Goal: Entertainment & Leisure: Consume media (video, audio)

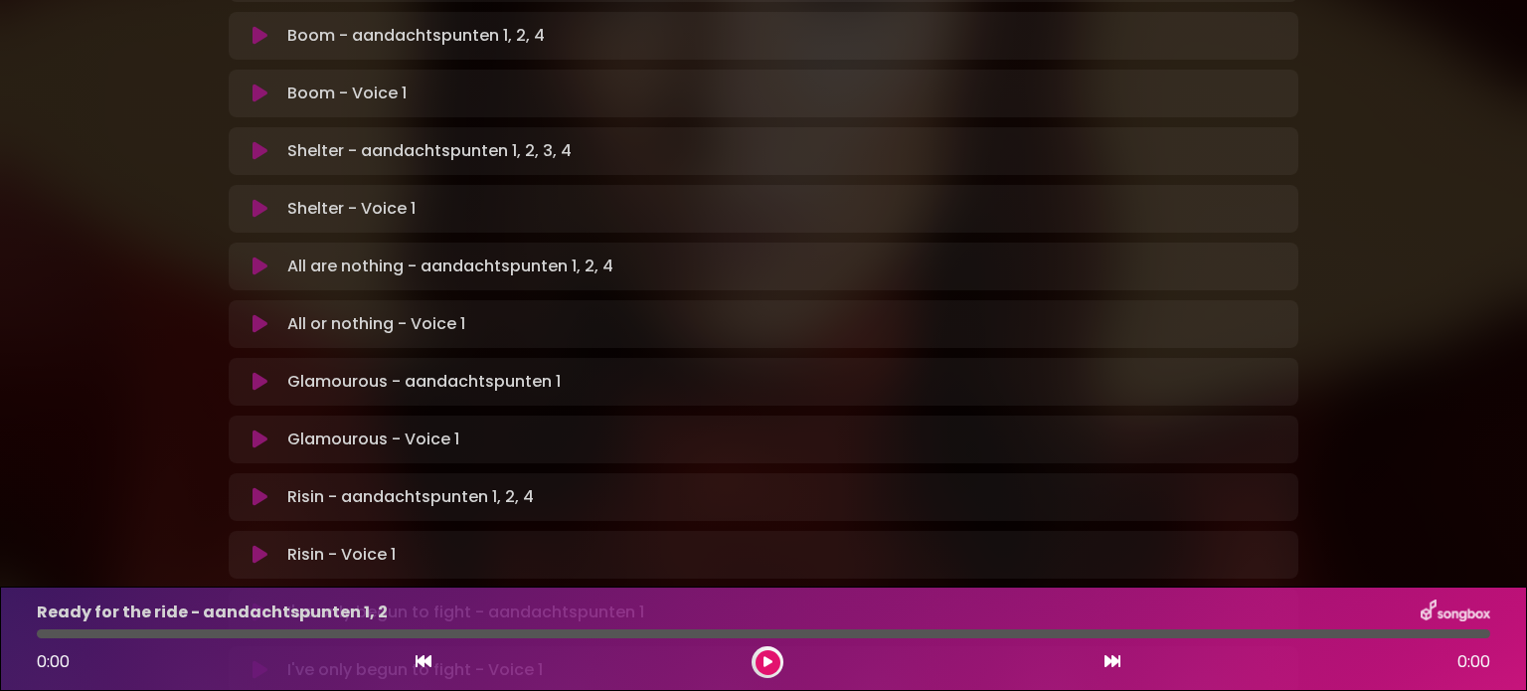
scroll to position [1193, 0]
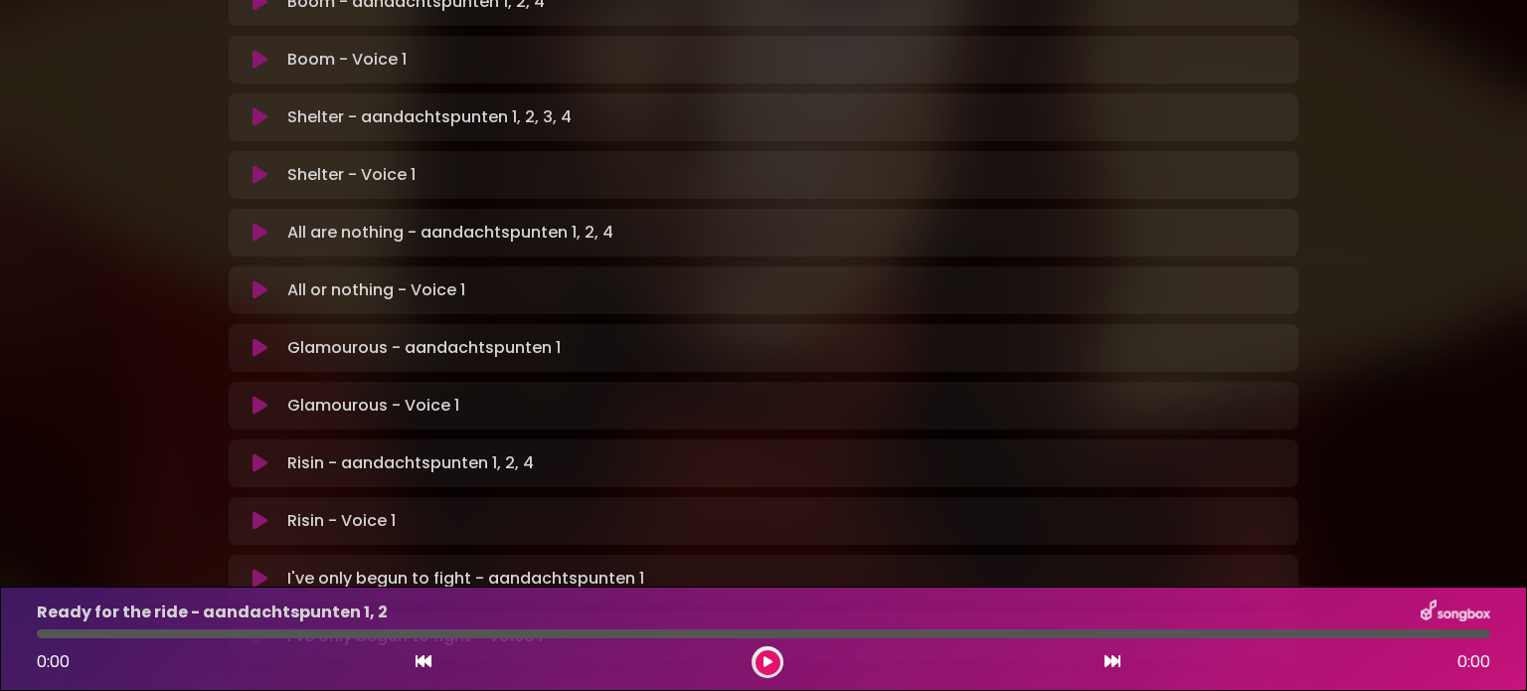
click at [431, 336] on p "Glamourous - aandachtspunten 1 Loading Track..." at bounding box center [423, 348] width 273 height 24
click at [259, 338] on icon at bounding box center [259, 348] width 15 height 20
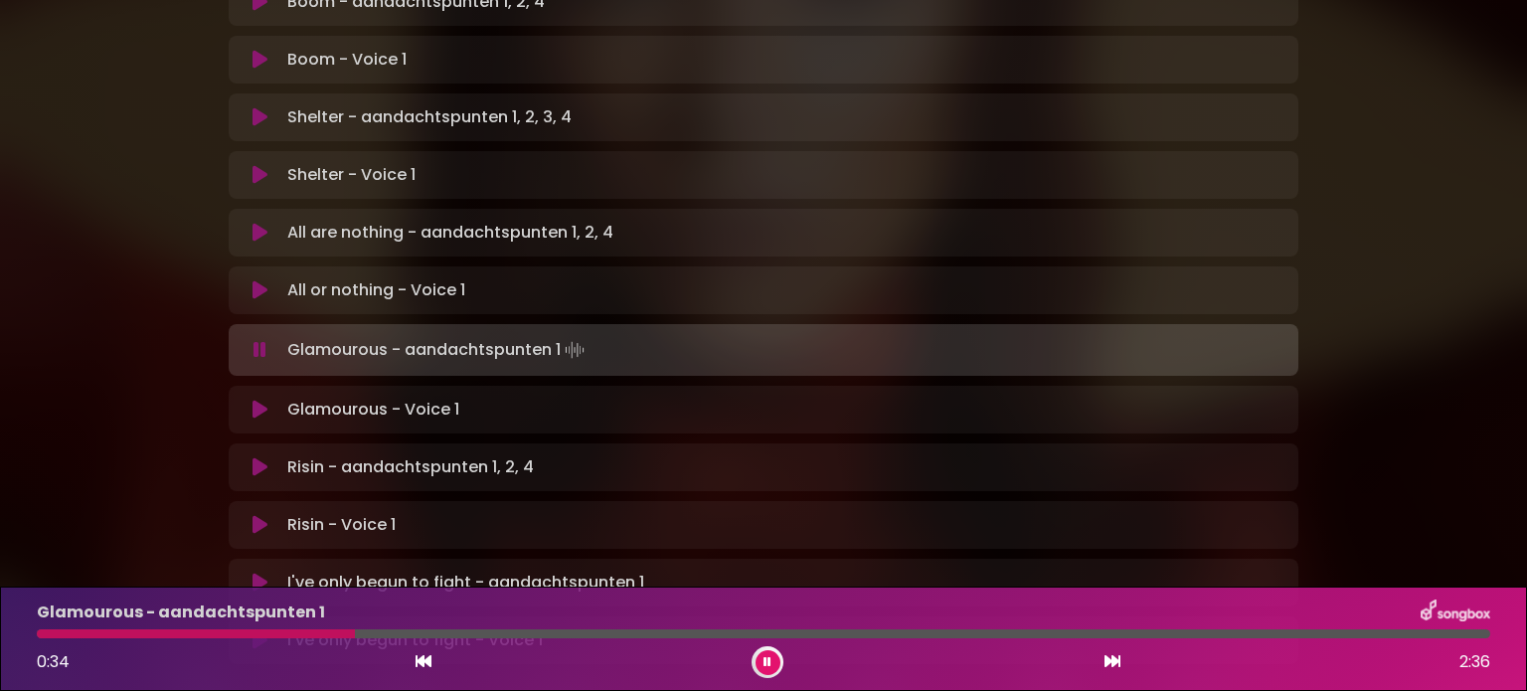
drag, startPoint x: 484, startPoint y: 630, endPoint x: 317, endPoint y: 631, distance: 167.0
click at [353, 628] on div "Glamourous - aandachtspunten 1 0:34 2:36" at bounding box center [763, 638] width 1477 height 79
drag, startPoint x: 310, startPoint y: 630, endPoint x: 277, endPoint y: 630, distance: 32.8
click at [277, 630] on div at bounding box center [157, 633] width 241 height 9
click at [220, 631] on div at bounding box center [276, 633] width 479 height 9
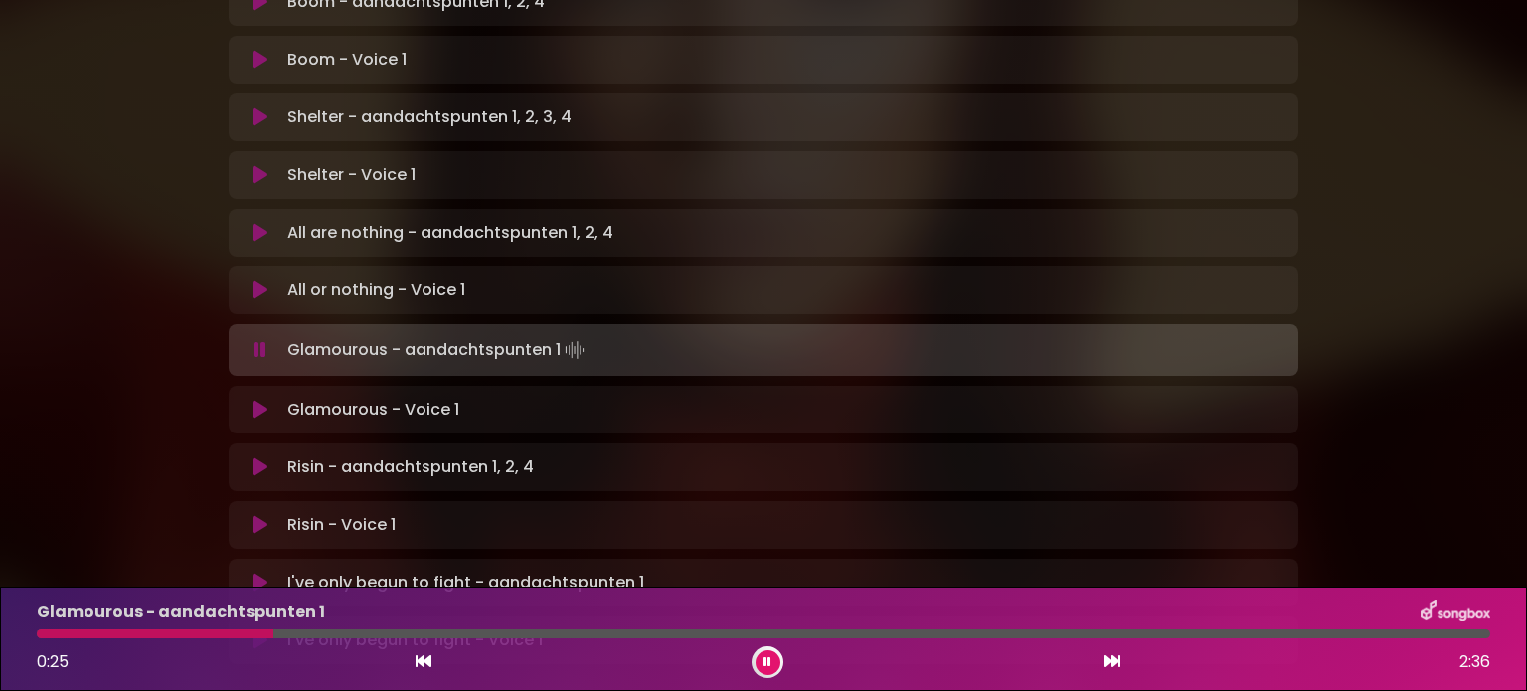
click at [156, 633] on div at bounding box center [155, 633] width 237 height 9
click at [763, 660] on icon at bounding box center [767, 662] width 8 height 12
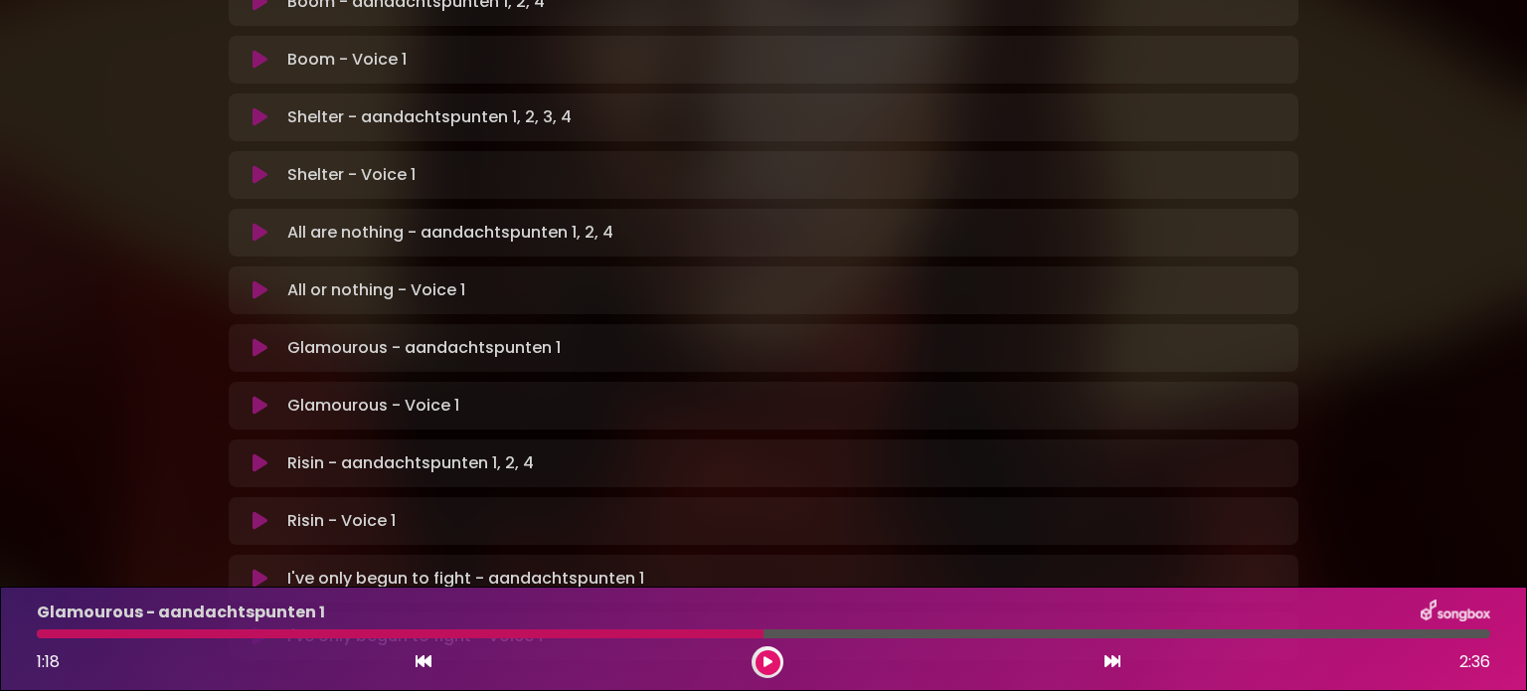
click at [508, 633] on div at bounding box center [400, 633] width 727 height 9
click at [764, 660] on icon at bounding box center [767, 662] width 9 height 12
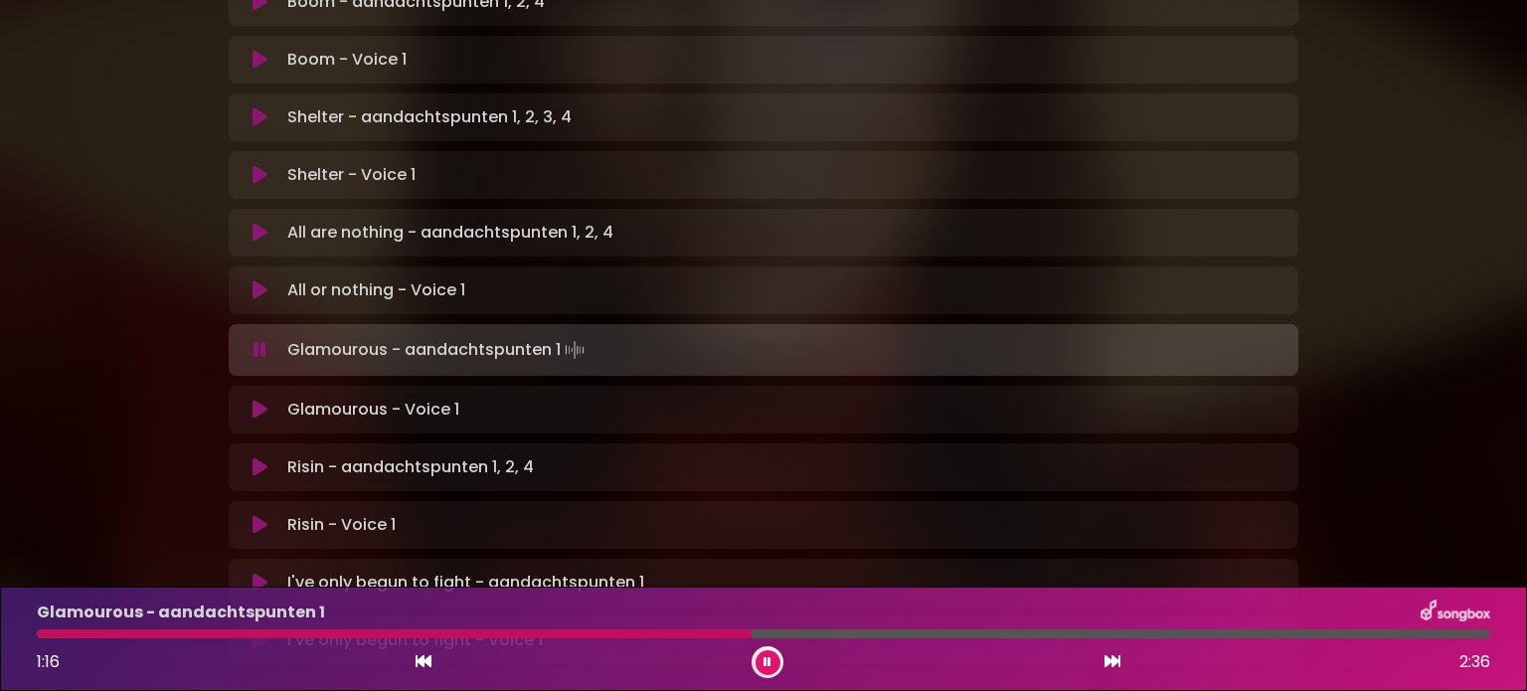
click at [757, 659] on button at bounding box center [767, 662] width 25 height 25
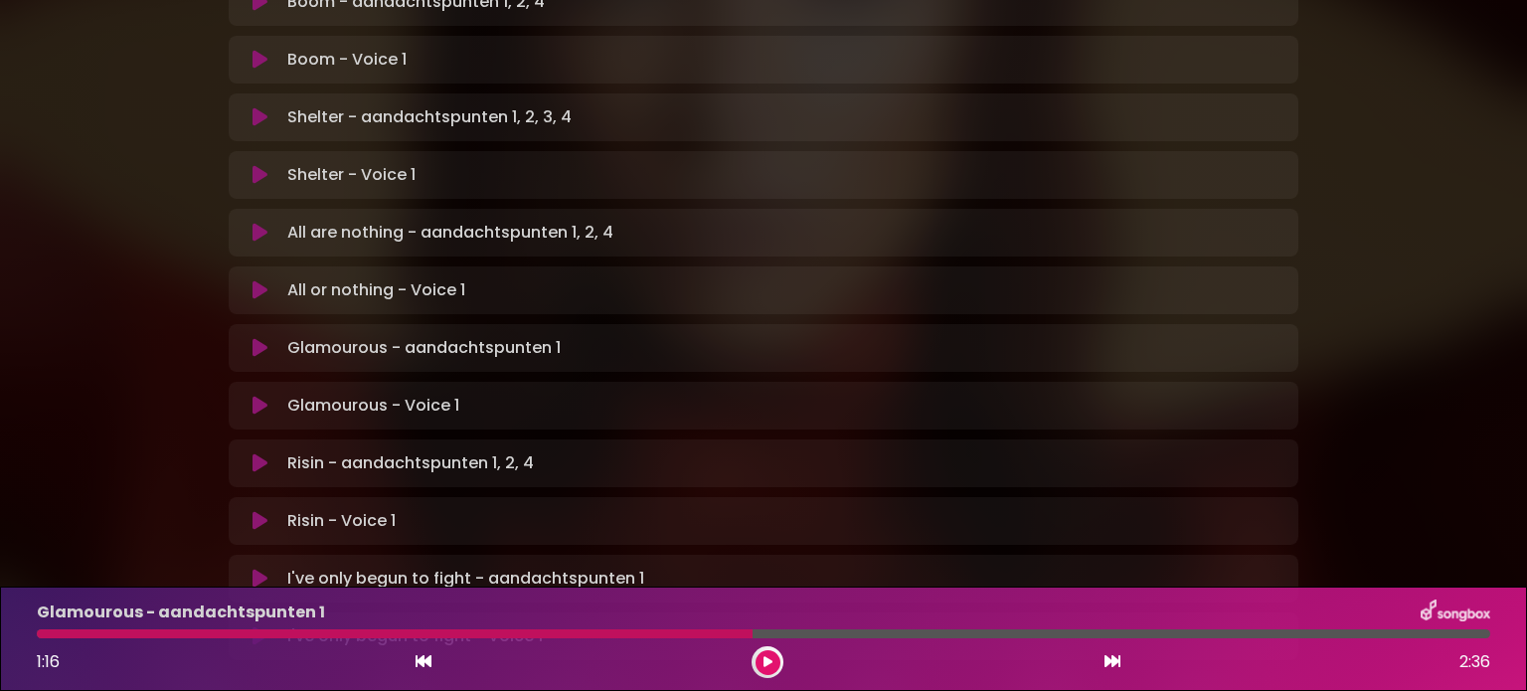
click at [769, 662] on icon at bounding box center [767, 662] width 9 height 12
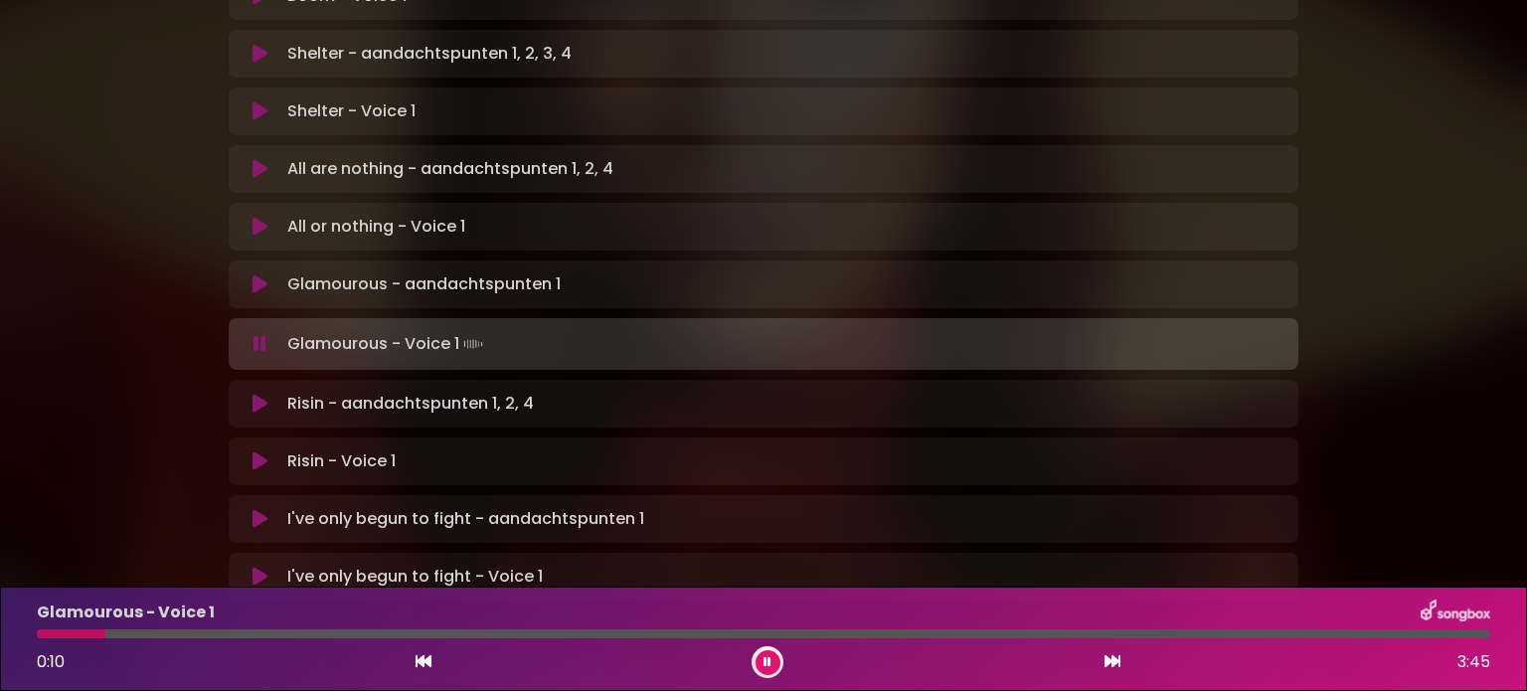
scroll to position [1323, 0]
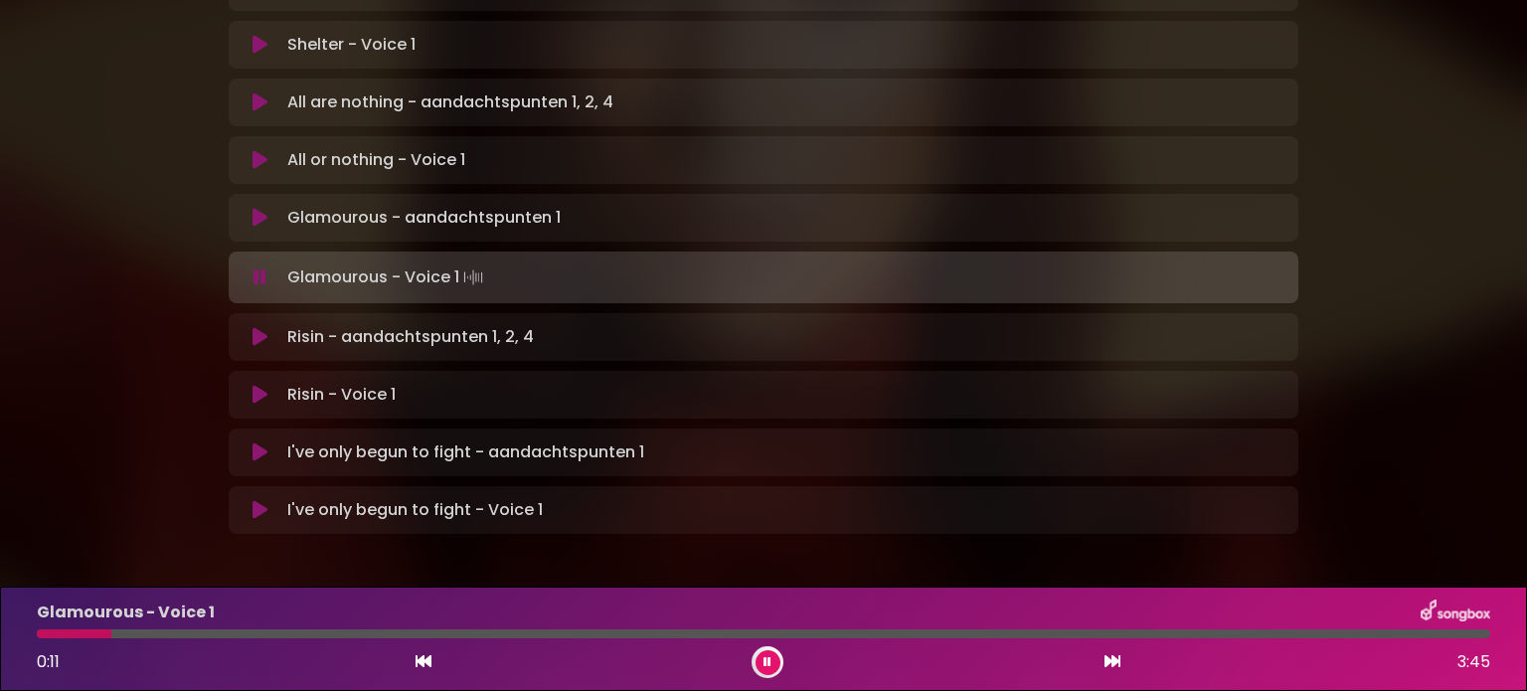
click at [446, 440] on p "I've only begun to fight - aandachtspunten 1 Loading Track..." at bounding box center [465, 452] width 357 height 24
click at [263, 442] on icon at bounding box center [259, 452] width 15 height 20
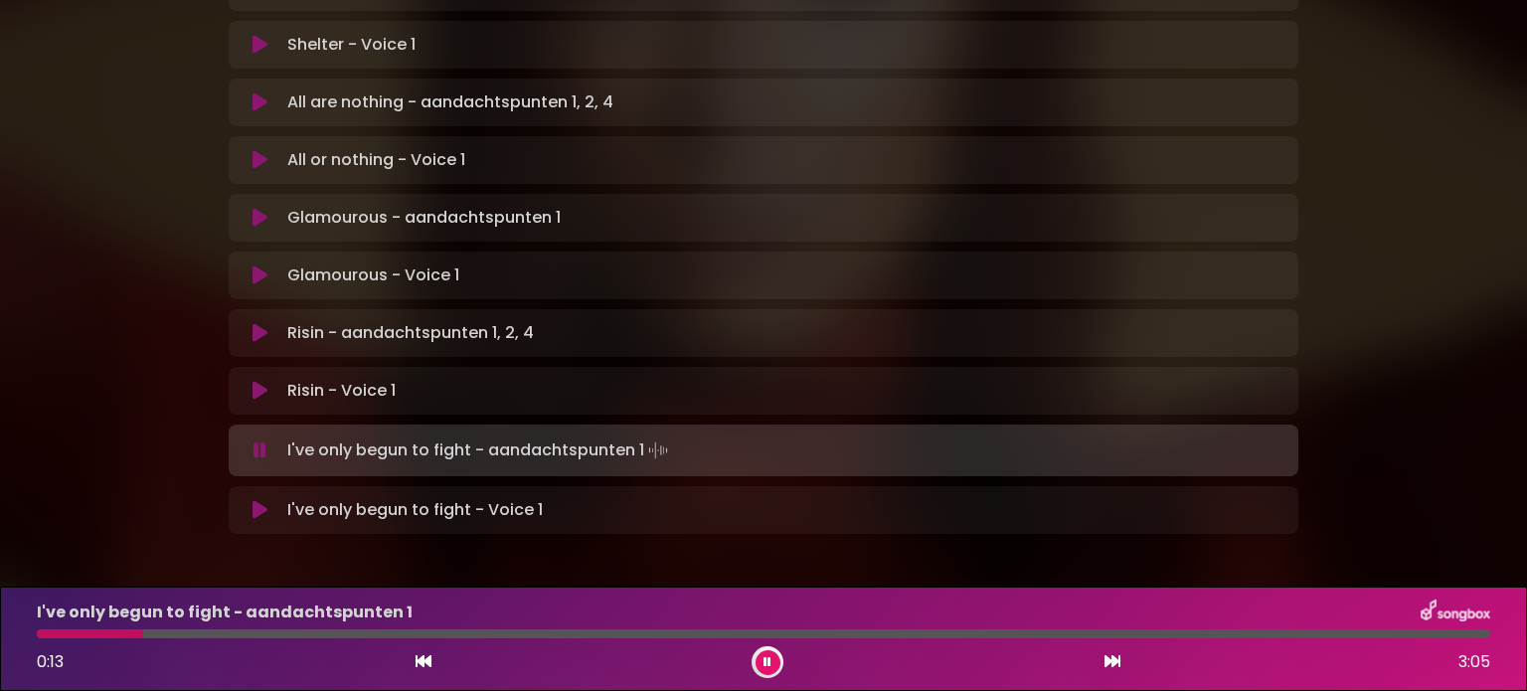
click at [258, 323] on icon at bounding box center [259, 333] width 15 height 20
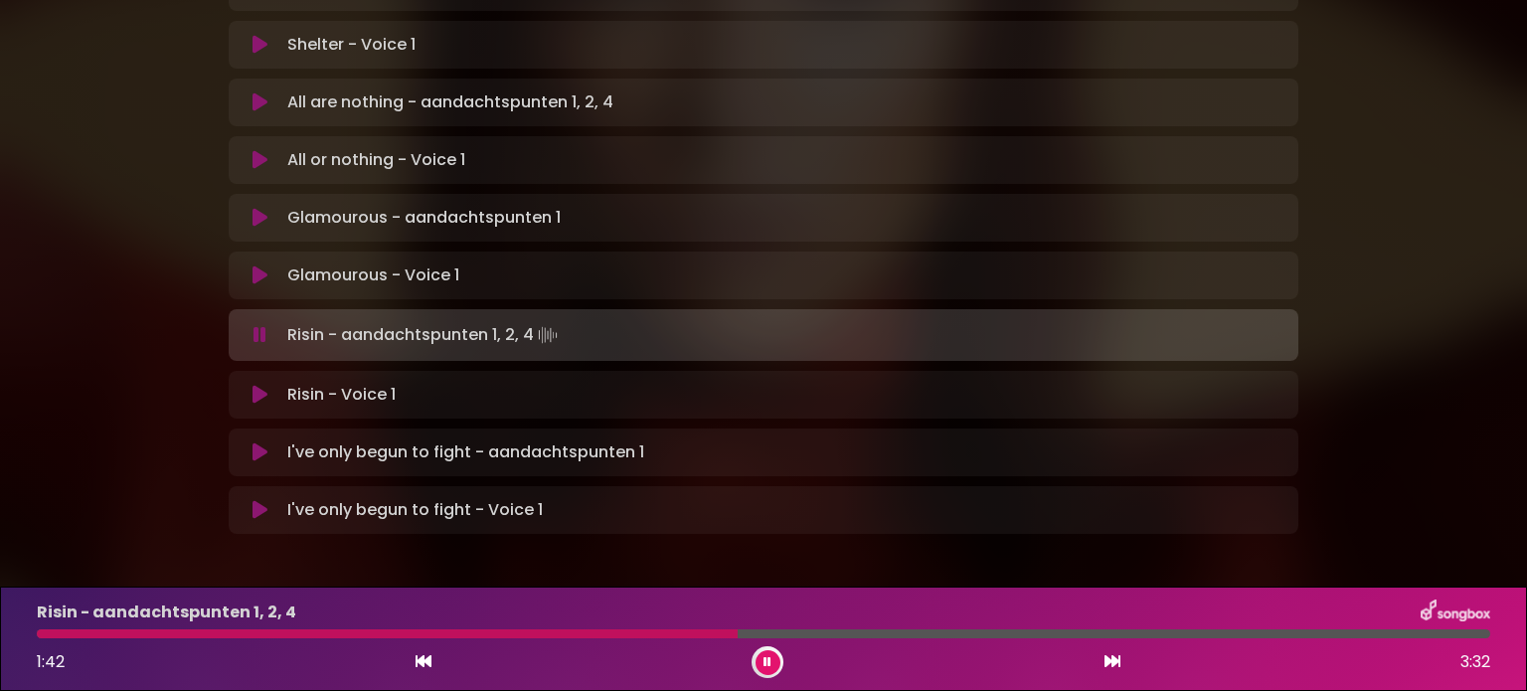
click at [764, 666] on icon at bounding box center [767, 662] width 8 height 12
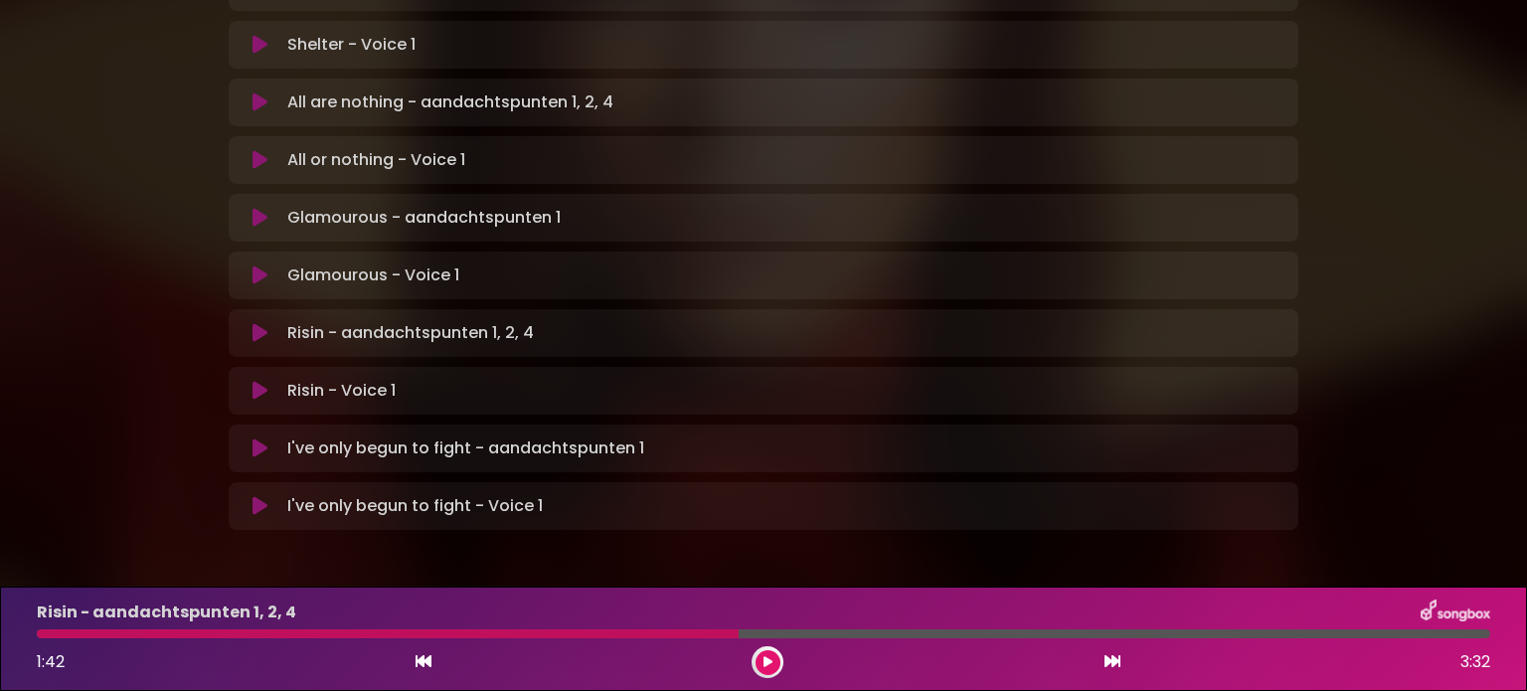
scroll to position [1319, 0]
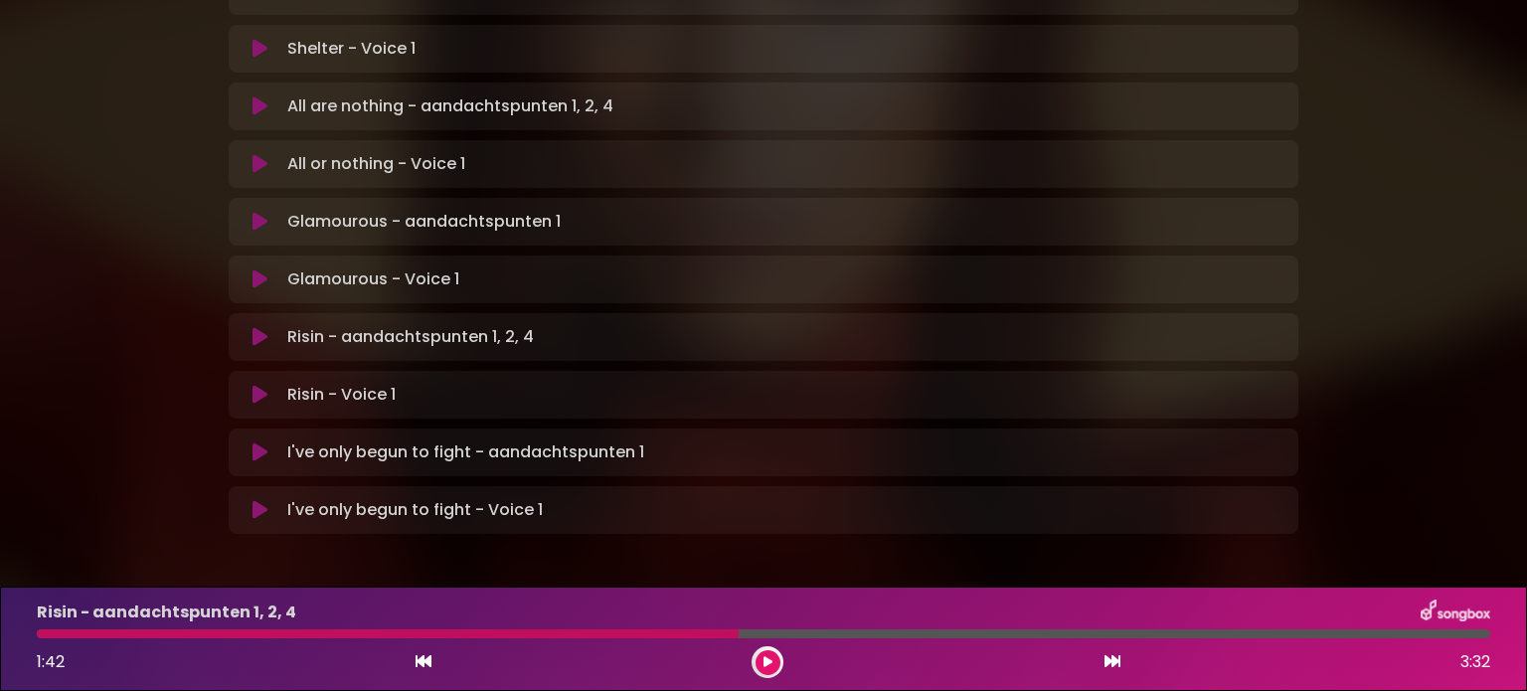
click at [676, 631] on div at bounding box center [388, 633] width 702 height 9
click at [759, 658] on button at bounding box center [767, 662] width 25 height 25
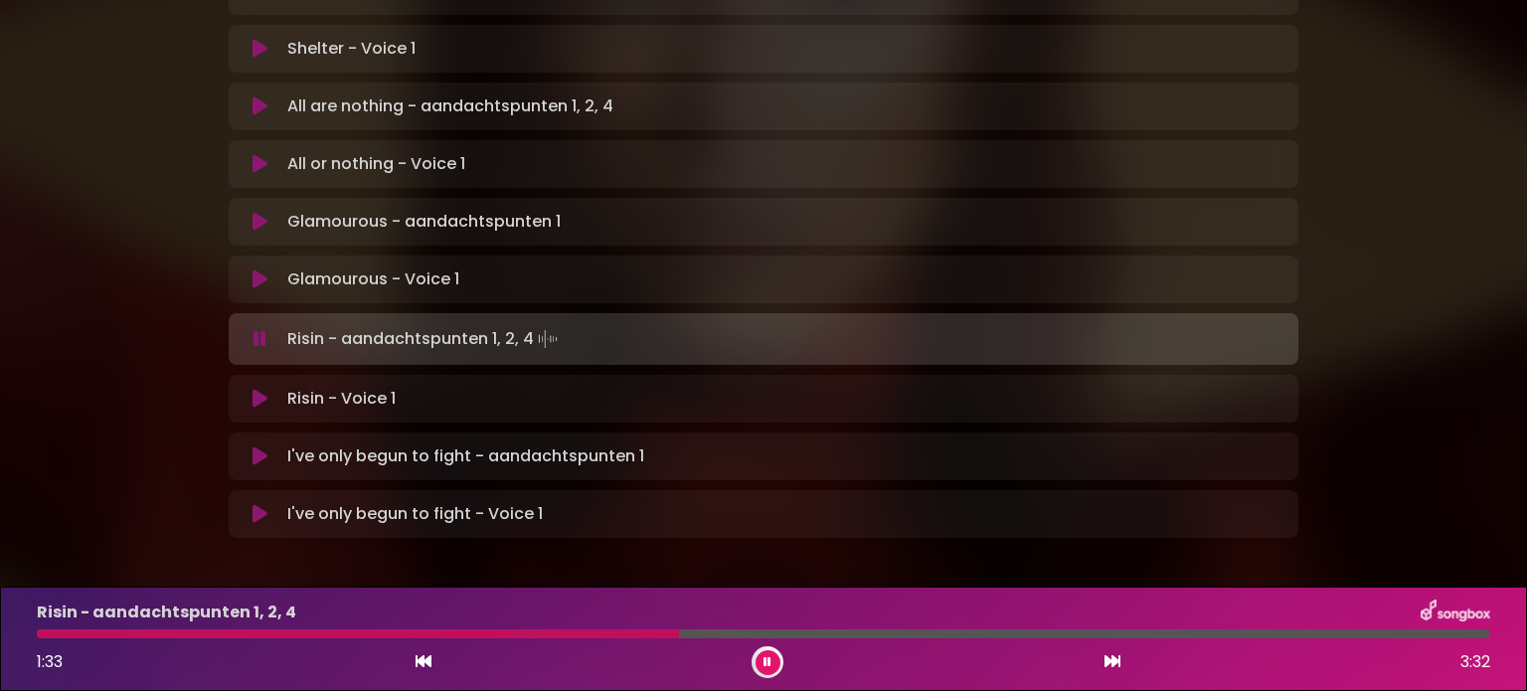
click at [649, 631] on div at bounding box center [358, 633] width 642 height 9
click at [425, 628] on div "Risin - aandachtspunten 1, 2, 4 2:09 3:32" at bounding box center [763, 638] width 1477 height 79
click at [421, 628] on div "Risin - aandachtspunten 1, 2, 4 2:10 3:32" at bounding box center [763, 638] width 1477 height 79
click at [433, 639] on div "Risin - aandachtspunten 1, 2, 4 2:10 3:32" at bounding box center [763, 638] width 1477 height 79
click at [430, 631] on div at bounding box center [486, 633] width 899 height 9
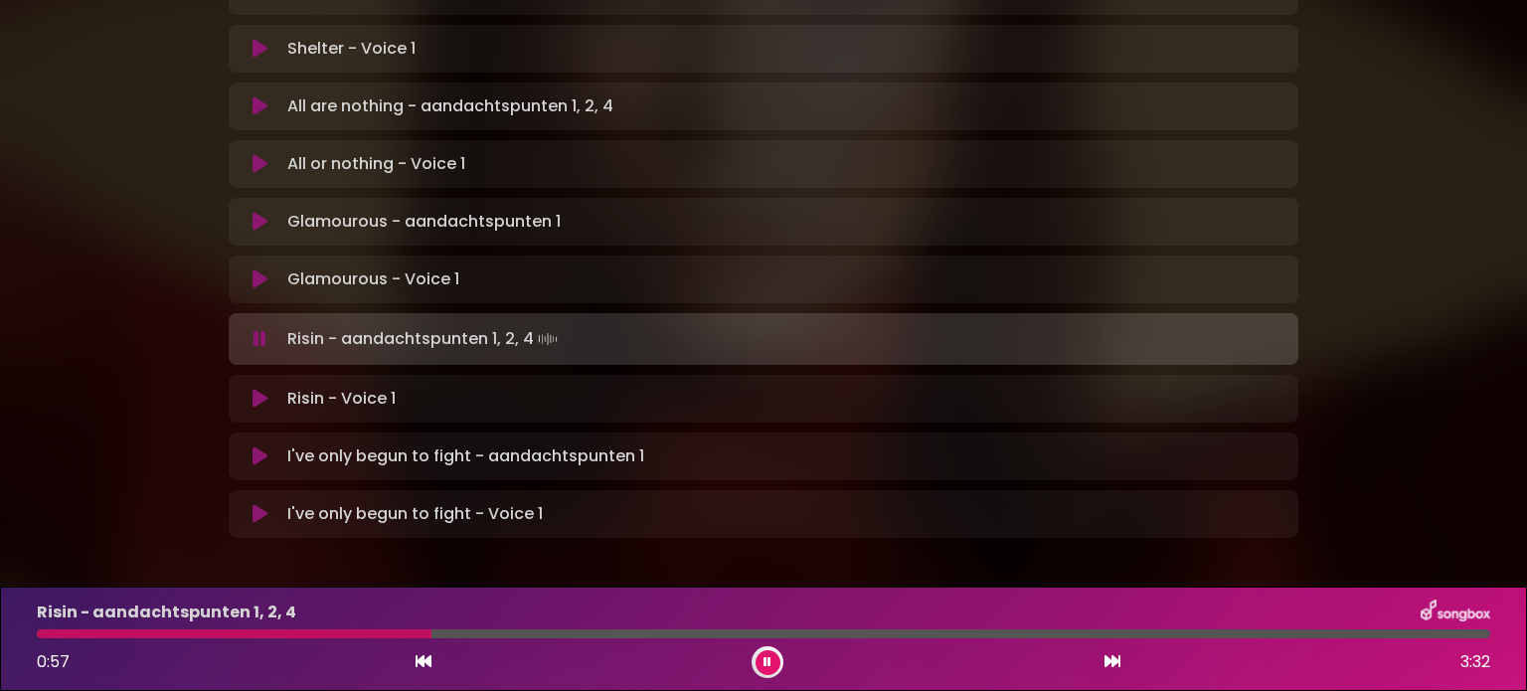
click at [431, 631] on div at bounding box center [763, 633] width 1453 height 9
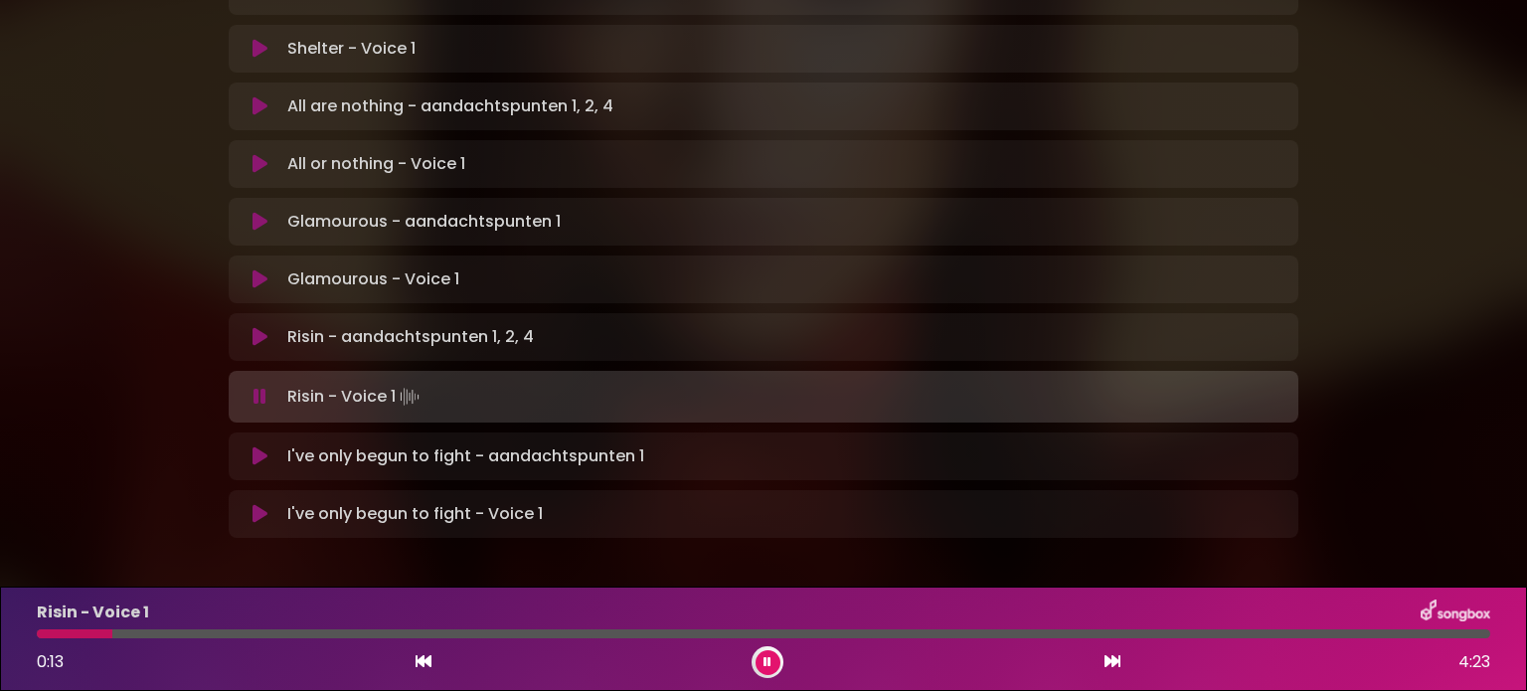
click at [256, 446] on icon at bounding box center [259, 456] width 15 height 20
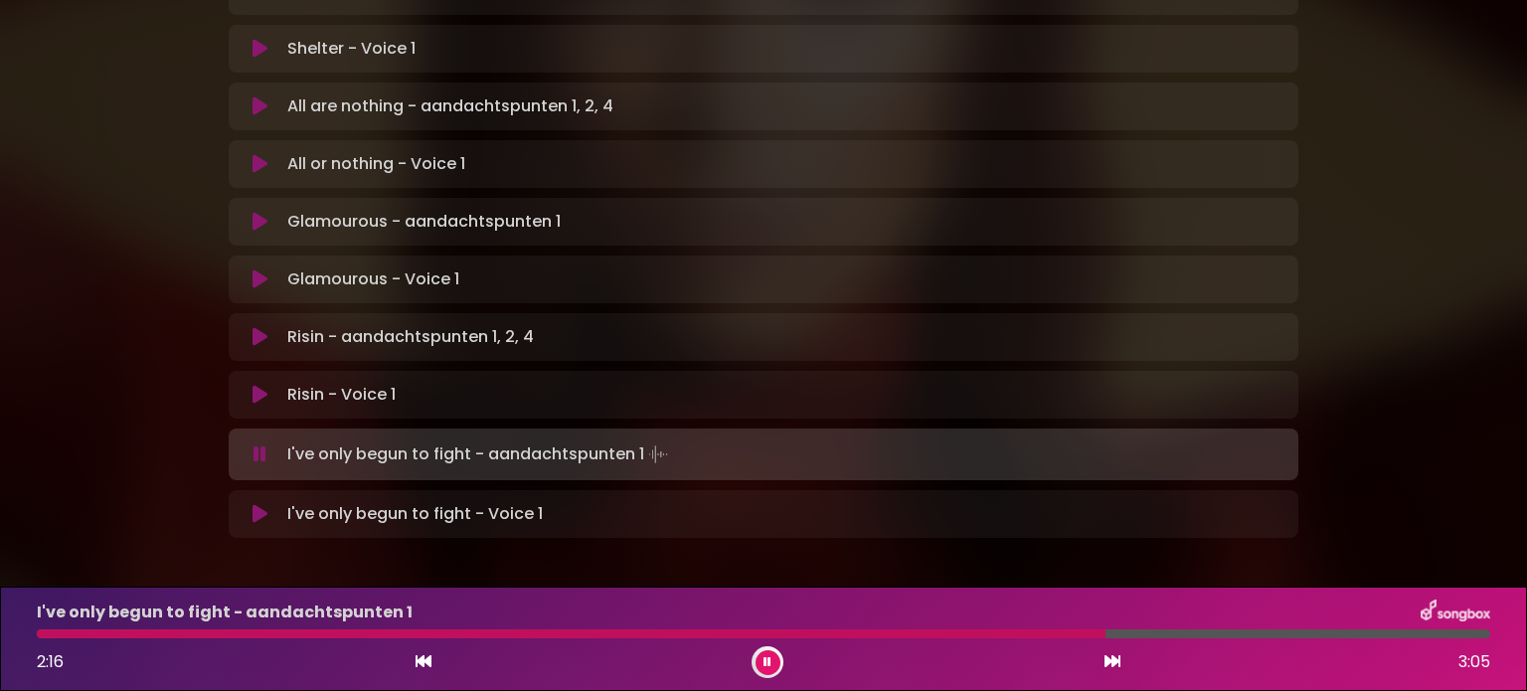
click at [764, 664] on icon at bounding box center [767, 662] width 8 height 12
